Goal: Task Accomplishment & Management: Complete application form

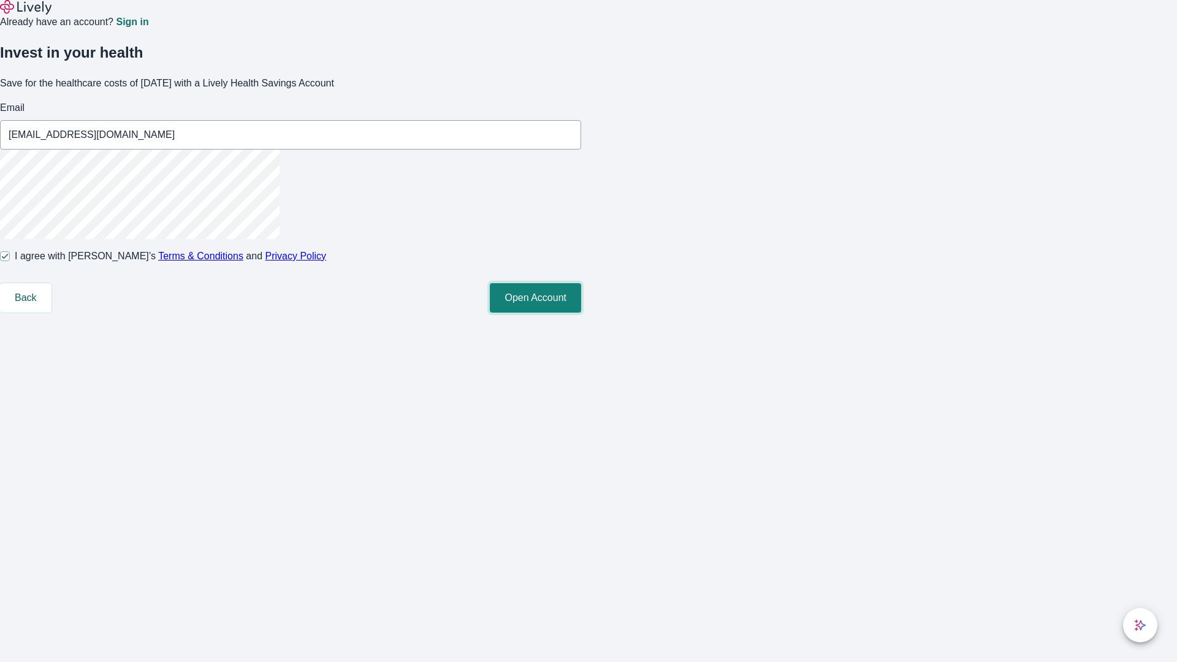
click at [581, 313] on button "Open Account" at bounding box center [535, 297] width 91 height 29
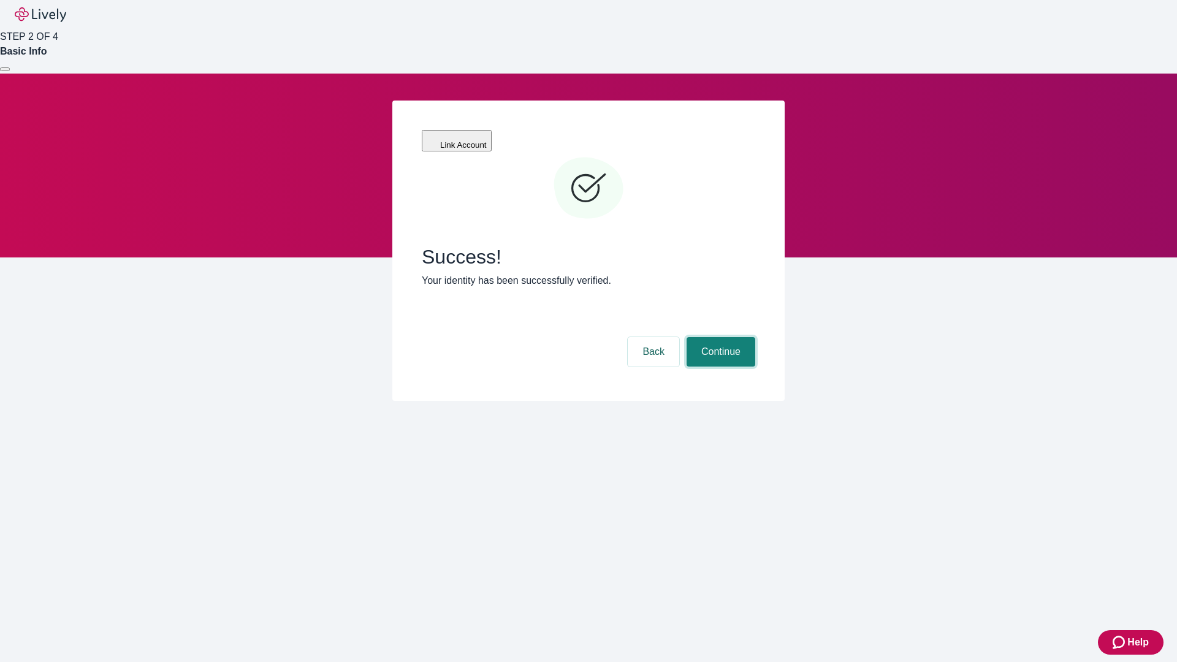
click at [719, 337] on button "Continue" at bounding box center [721, 351] width 69 height 29
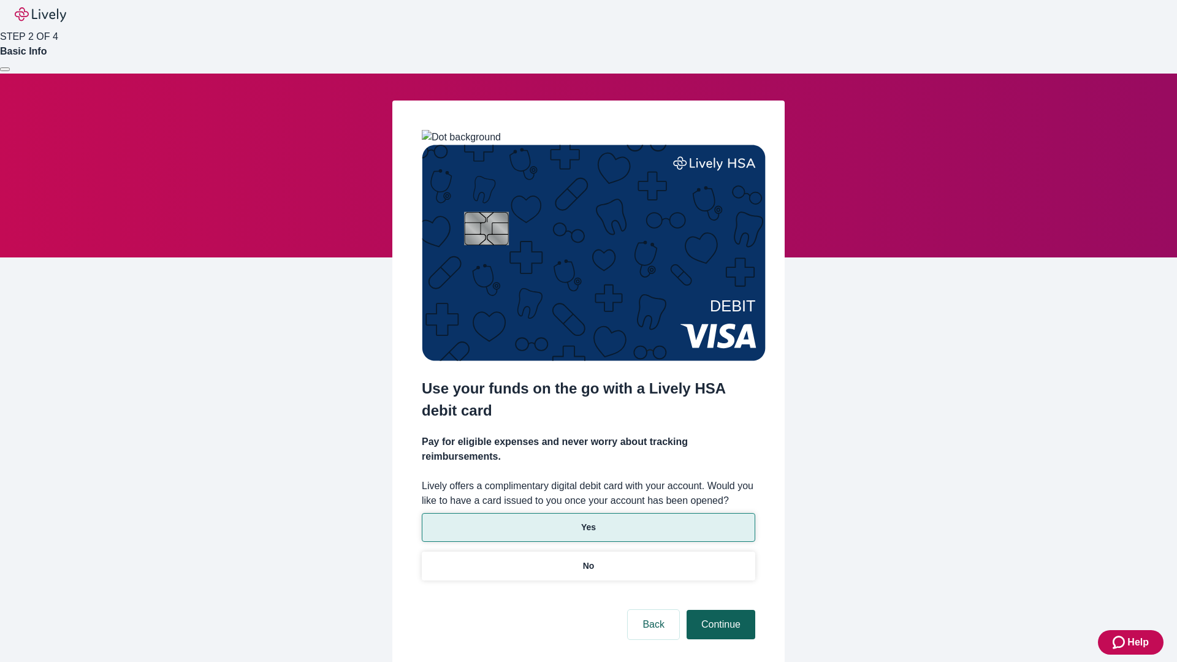
click at [588, 521] on p "Yes" at bounding box center [588, 527] width 15 height 13
click at [719, 610] on button "Continue" at bounding box center [721, 624] width 69 height 29
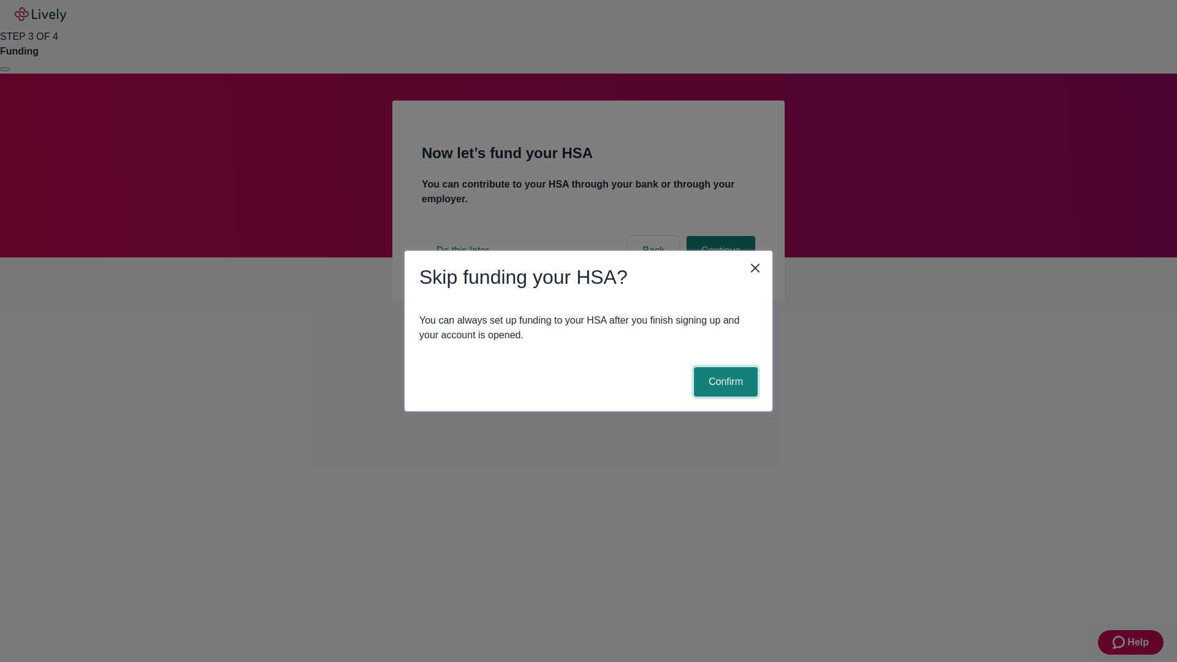
click at [724, 382] on button "Confirm" at bounding box center [726, 381] width 64 height 29
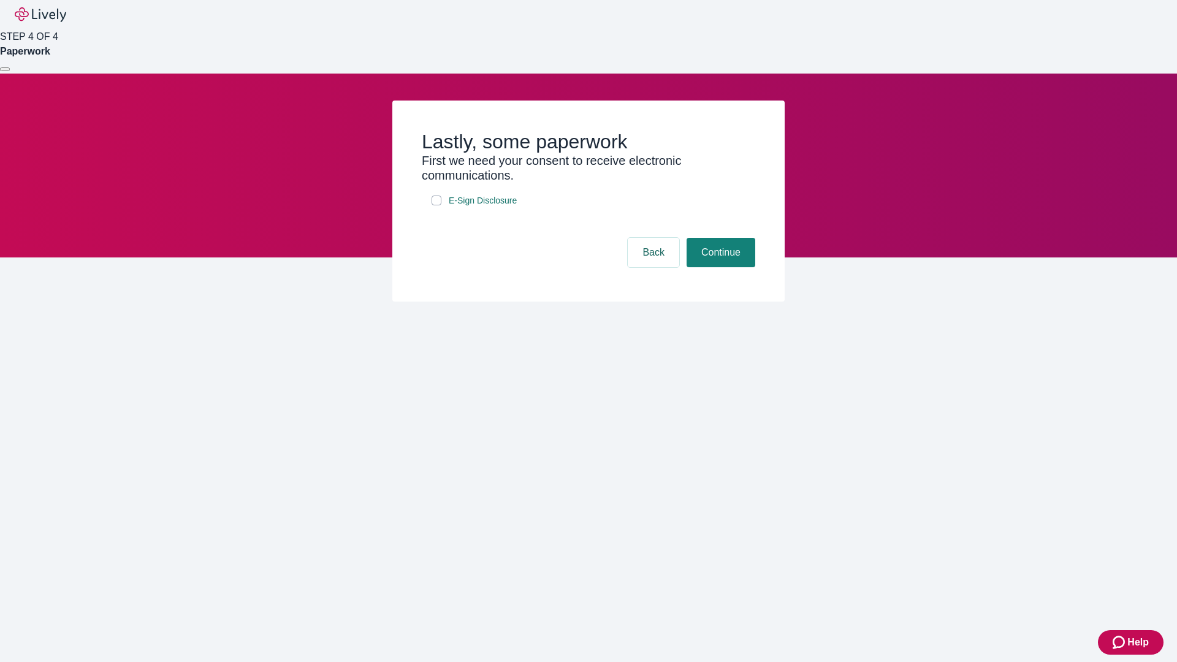
click at [437, 205] on input "E-Sign Disclosure" at bounding box center [437, 201] width 10 height 10
checkbox input "true"
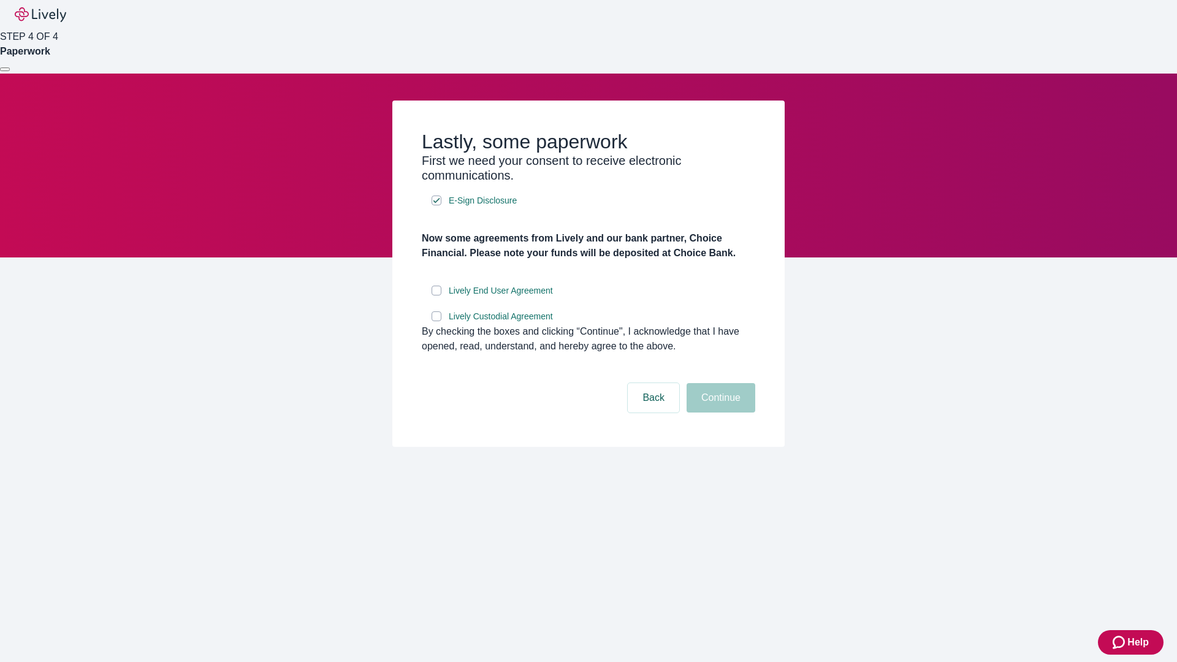
click at [437, 296] on input "Lively End User Agreement" at bounding box center [437, 291] width 10 height 10
checkbox input "true"
click at [437, 321] on input "Lively Custodial Agreement" at bounding box center [437, 316] width 10 height 10
checkbox input "true"
click at [719, 413] on button "Continue" at bounding box center [721, 397] width 69 height 29
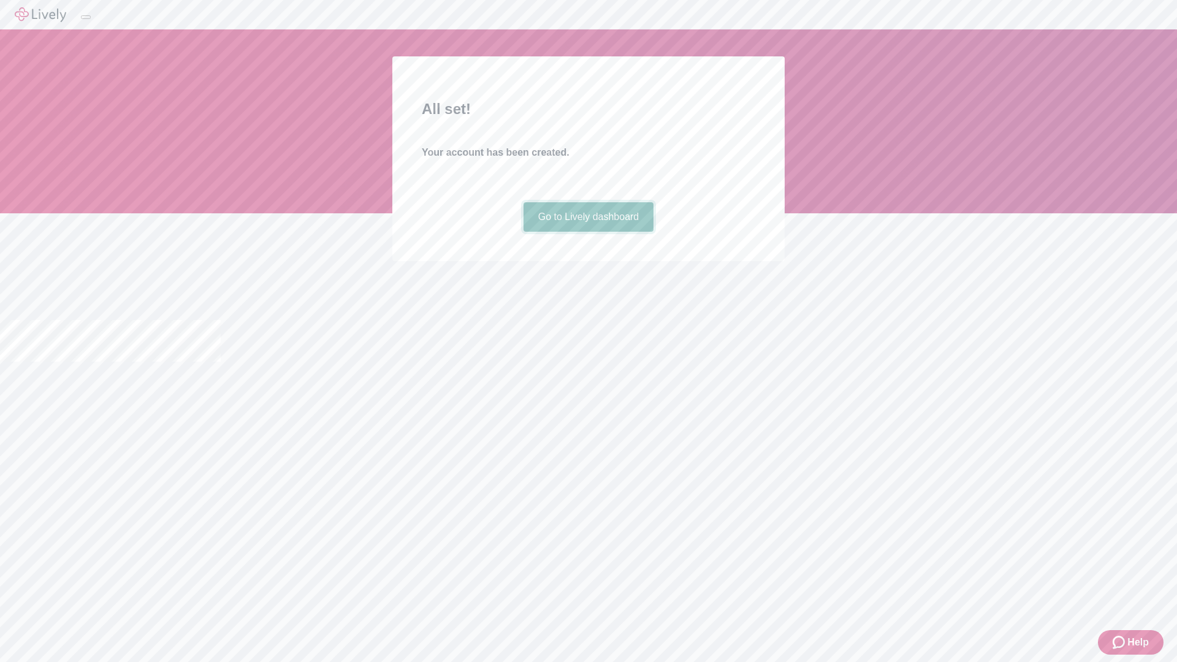
click at [588, 232] on link "Go to Lively dashboard" at bounding box center [589, 216] width 131 height 29
